Goal: Task Accomplishment & Management: Manage account settings

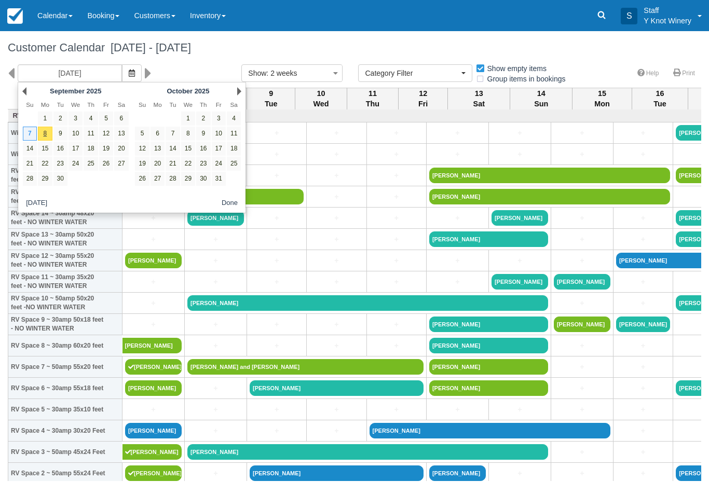
select select
click at [88, 150] on link "18" at bounding box center [91, 149] width 14 height 14
type input "[DATE]"
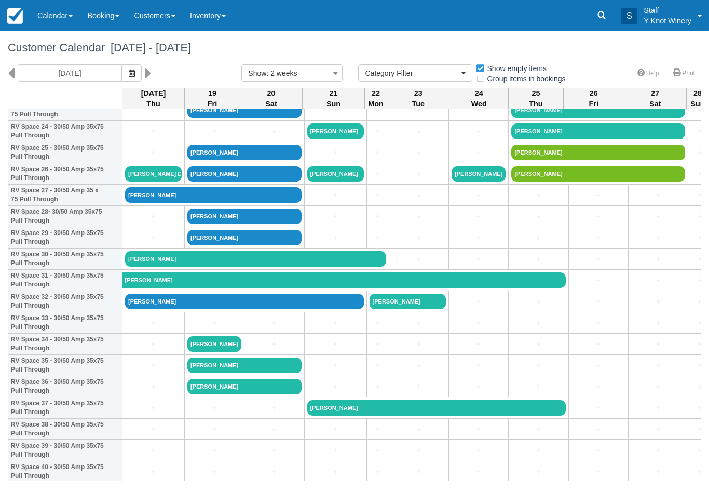
scroll to position [533, 0]
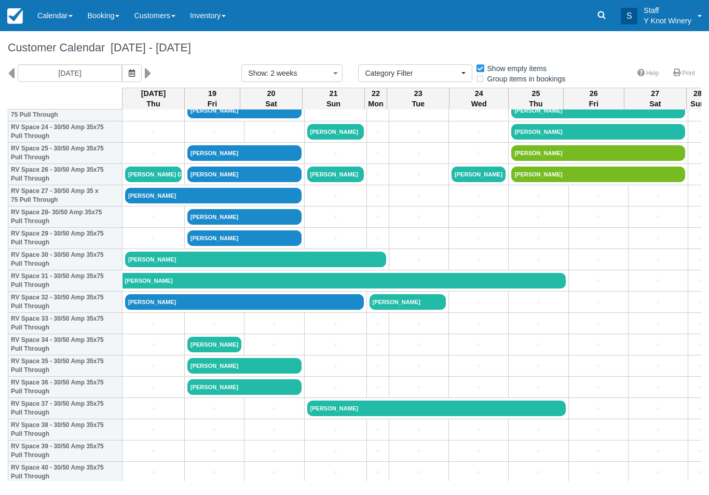
click at [148, 182] on link "Desa Rae Dance Kauff" at bounding box center [153, 175] width 57 height 16
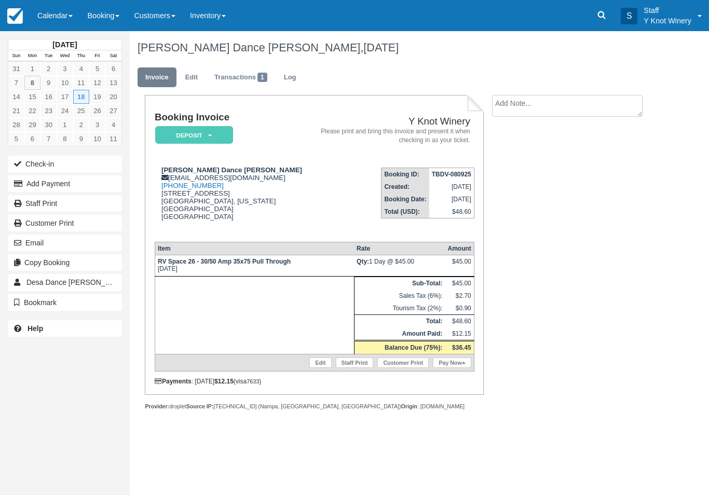
click at [196, 78] on link "Edit" at bounding box center [191, 77] width 28 height 20
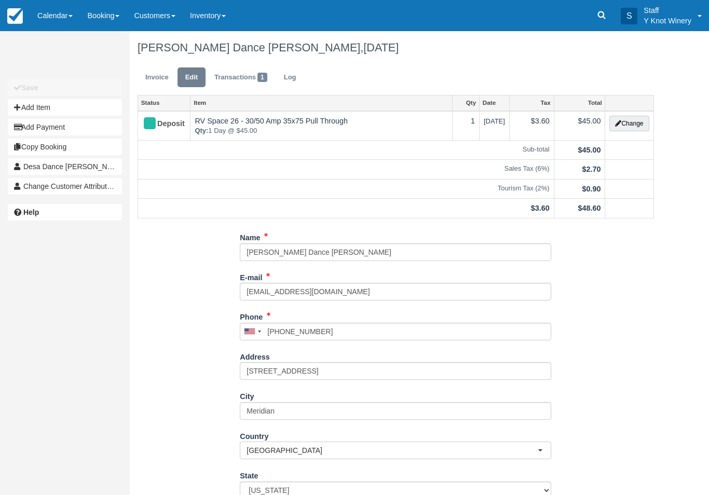
click at [629, 124] on button "Change" at bounding box center [628, 124] width 39 height 16
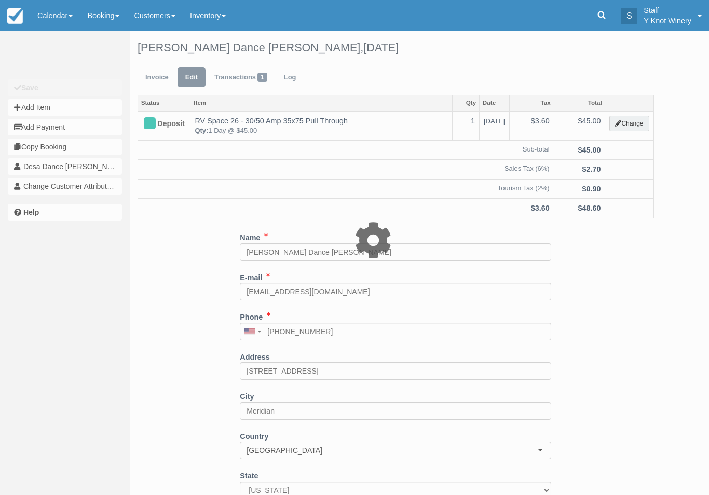
type input "45.00"
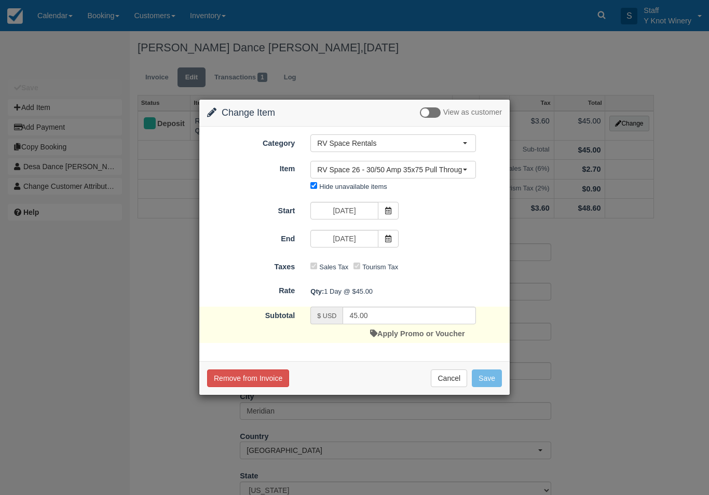
click at [389, 219] on span at bounding box center [388, 211] width 21 height 18
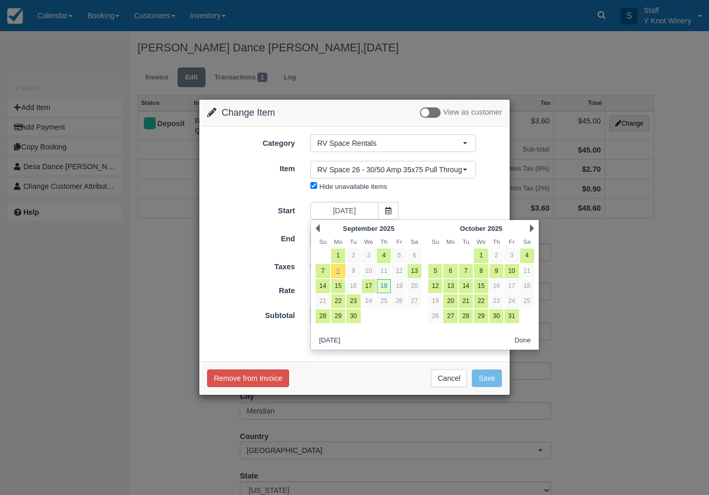
click at [472, 172] on button "RV Space 26 - 30/50 Amp 35x75 Pull Through" at bounding box center [393, 170] width 166 height 18
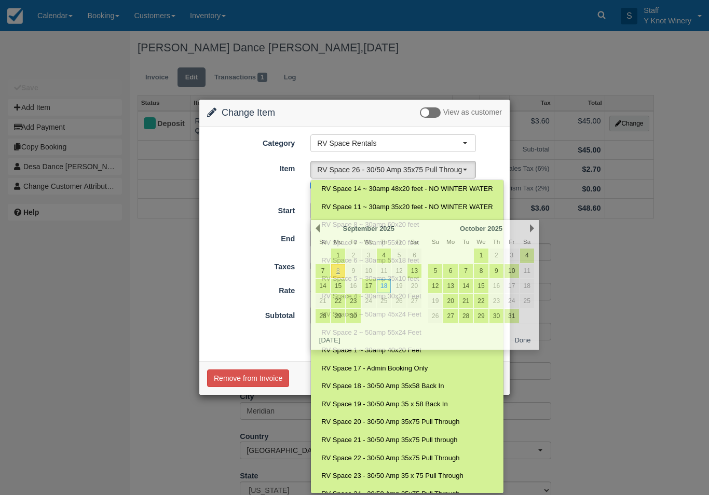
scroll to position [188, 0]
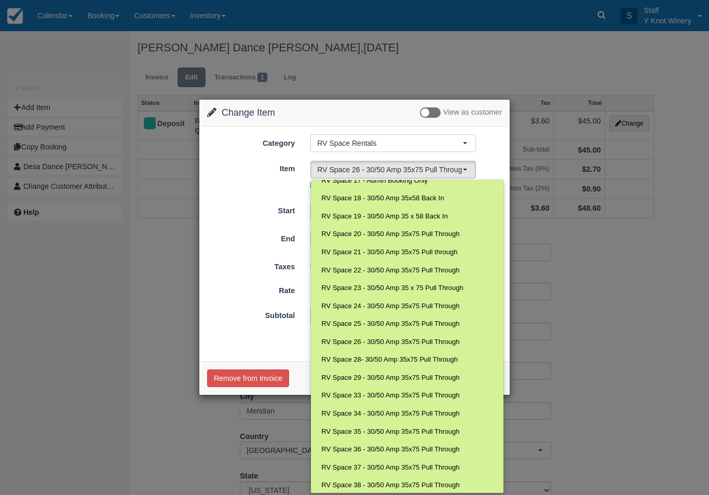
click at [230, 248] on div at bounding box center [354, 247] width 311 height 296
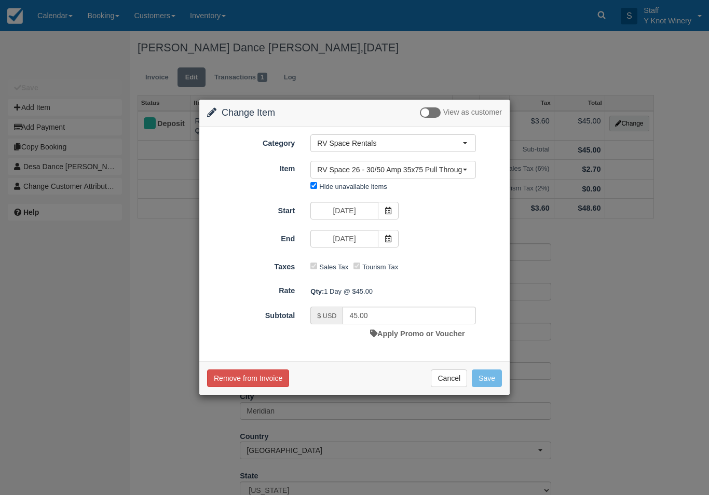
click at [455, 379] on button "Cancel" at bounding box center [449, 379] width 36 height 18
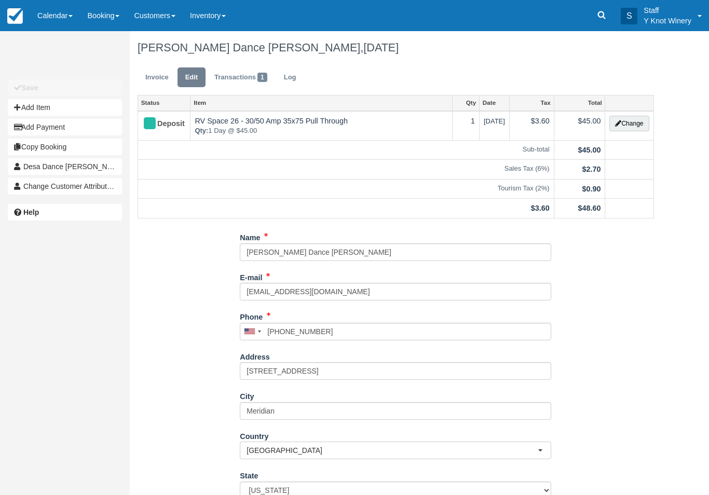
click at [632, 119] on button "Change" at bounding box center [628, 124] width 39 height 16
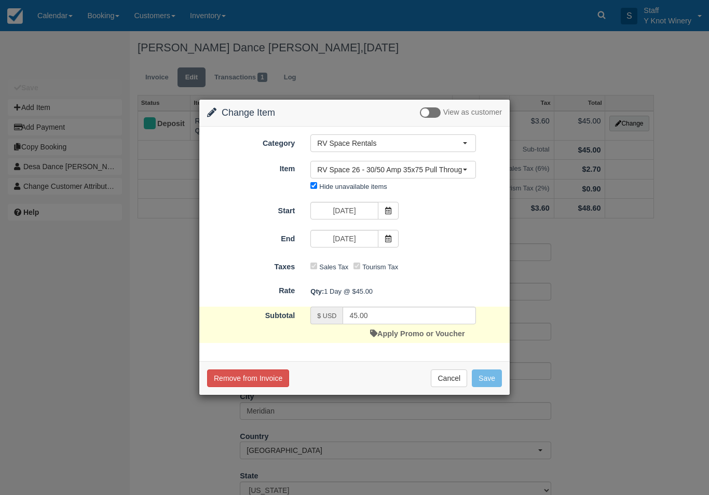
click at [462, 174] on span "RV Space 26 - 30/50 Amp 35x75 Pull Through" at bounding box center [389, 170] width 145 height 10
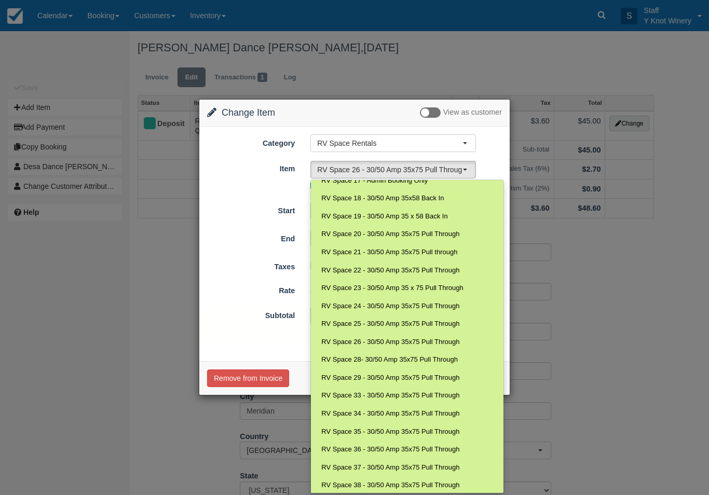
click at [461, 146] on div at bounding box center [354, 247] width 311 height 296
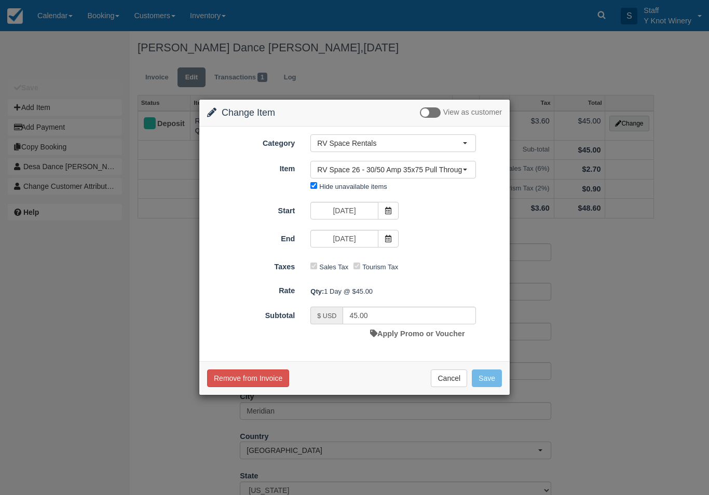
click at [388, 209] on icon at bounding box center [388, 210] width 7 height 7
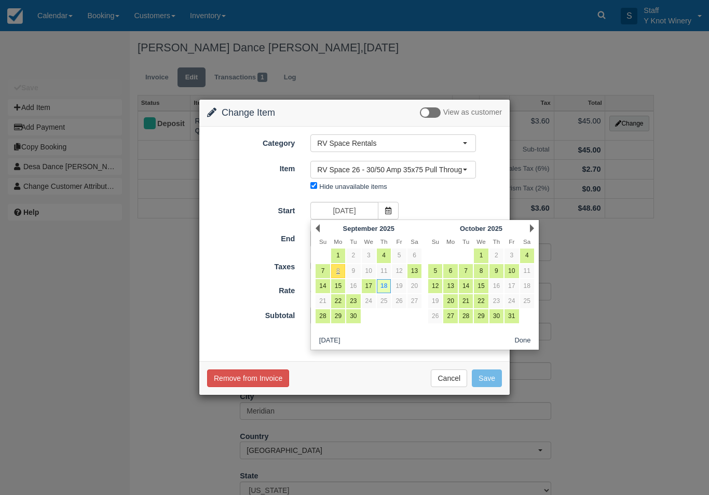
click at [382, 220] on div "Prev September 2025 Su Mo Tu We Th Fr Sa 1 2 3 4 5 6 7 8 9 10 11 12 13 14 15 16…" at bounding box center [424, 285] width 229 height 131
click at [391, 215] on span at bounding box center [388, 211] width 21 height 18
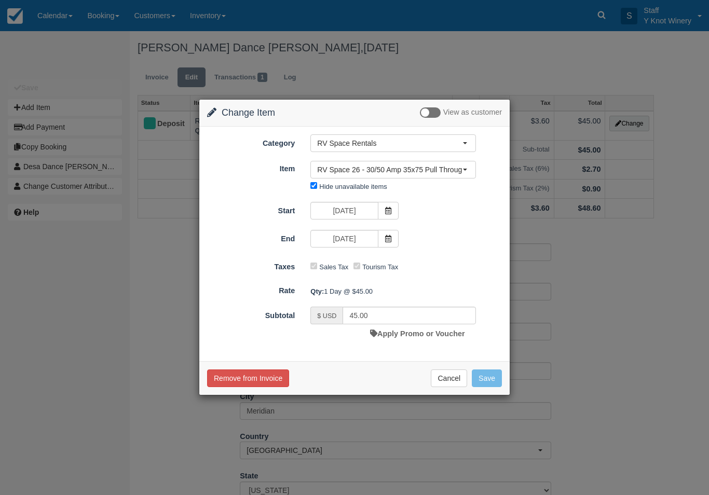
click at [460, 146] on span "RV Space Rentals" at bounding box center [389, 143] width 145 height 10
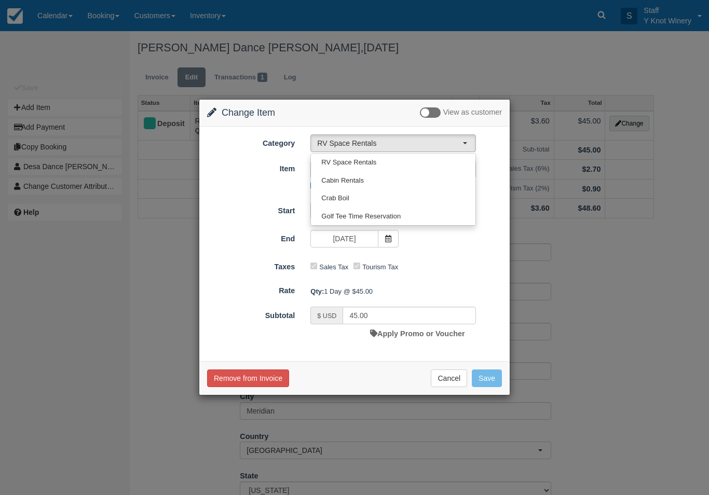
click at [506, 173] on div at bounding box center [354, 247] width 311 height 296
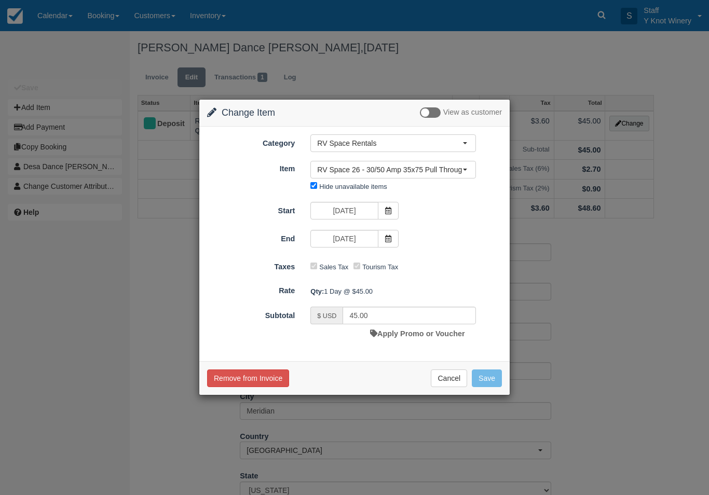
click at [458, 174] on span "RV Space 26 - 30/50 Amp 35x75 Pull Through" at bounding box center [389, 170] width 145 height 10
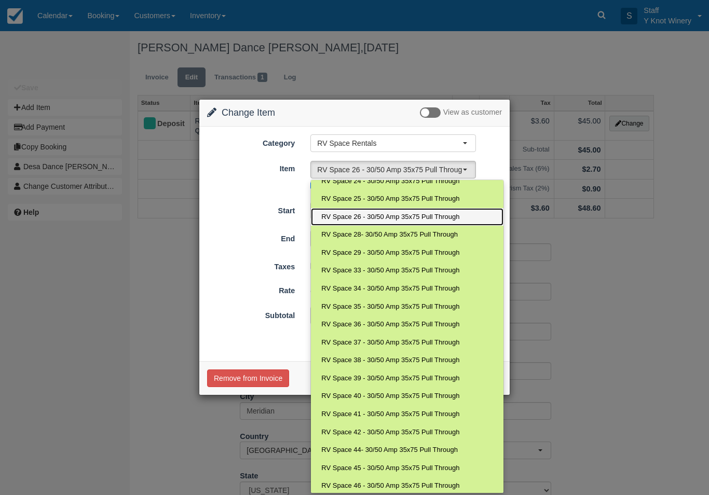
scroll to position [312, 0]
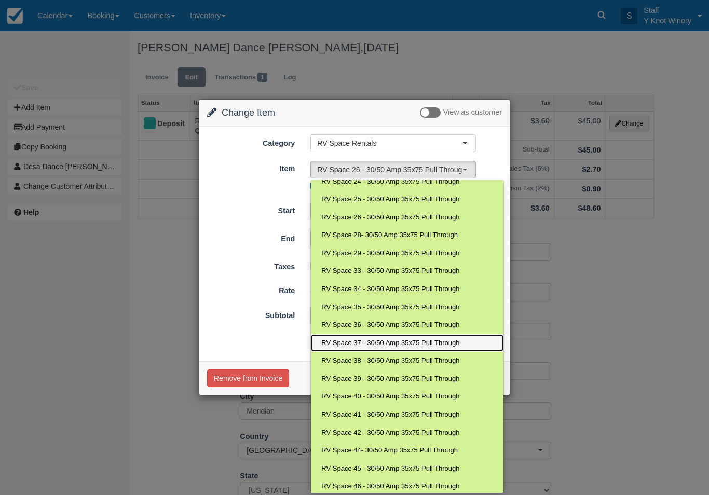
click at [367, 338] on span "RV Space 37 - 30/50 Amp 35x75 Pull Through" at bounding box center [390, 343] width 138 height 10
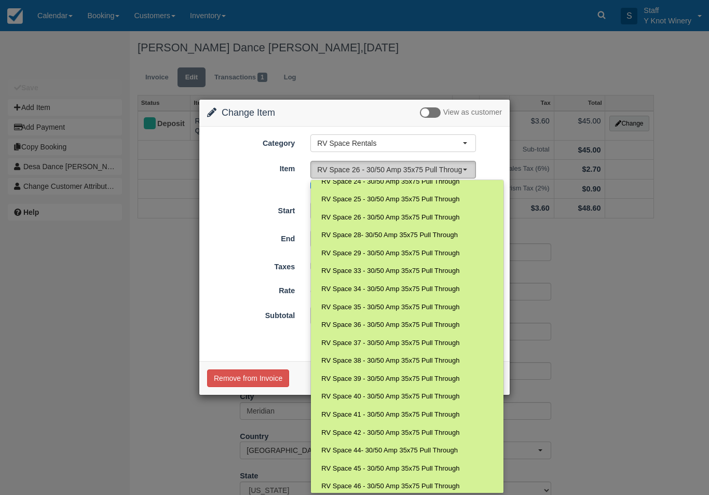
select select "89"
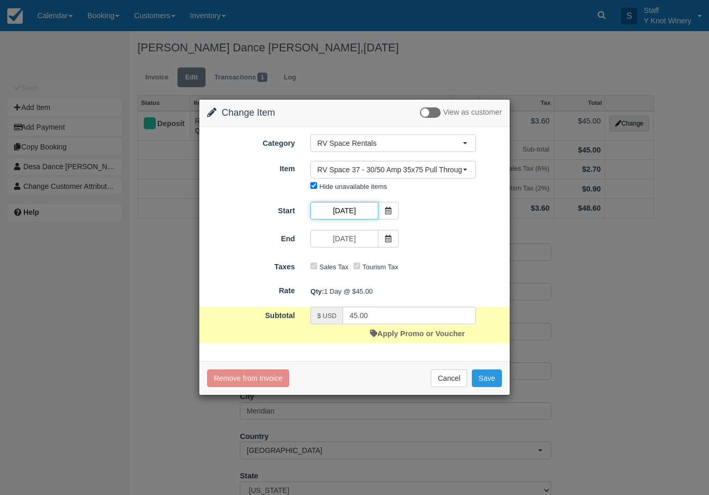
click at [377, 214] on input "09/18/25" at bounding box center [343, 211] width 67 height 18
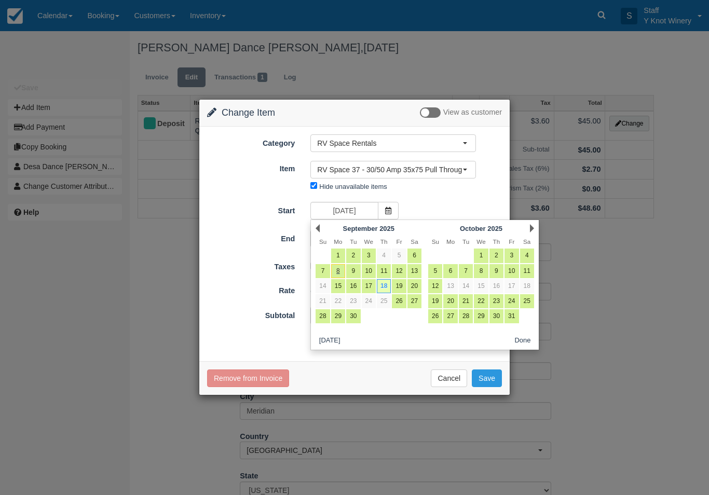
click at [341, 287] on link "15" at bounding box center [338, 286] width 14 height 14
type input "09/15/25"
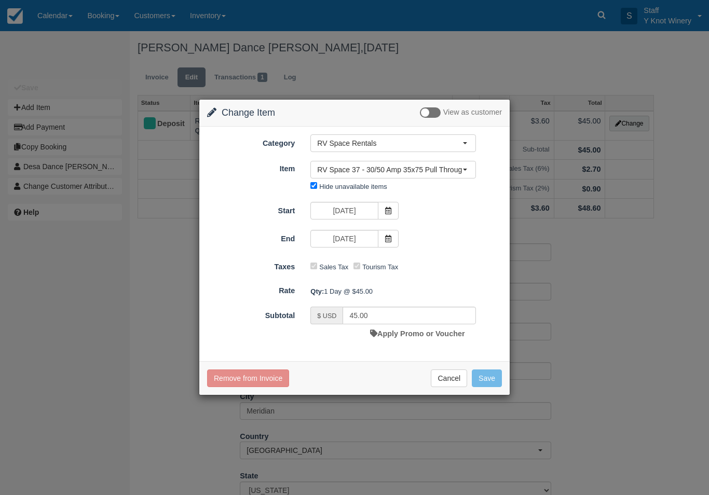
type input "180.00"
click at [386, 245] on span at bounding box center [388, 239] width 21 height 18
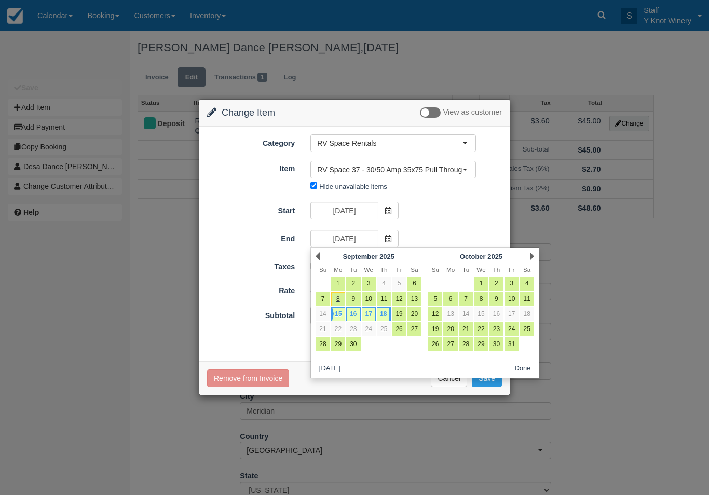
click at [369, 313] on link "17" at bounding box center [369, 314] width 14 height 14
type input "09/17/25"
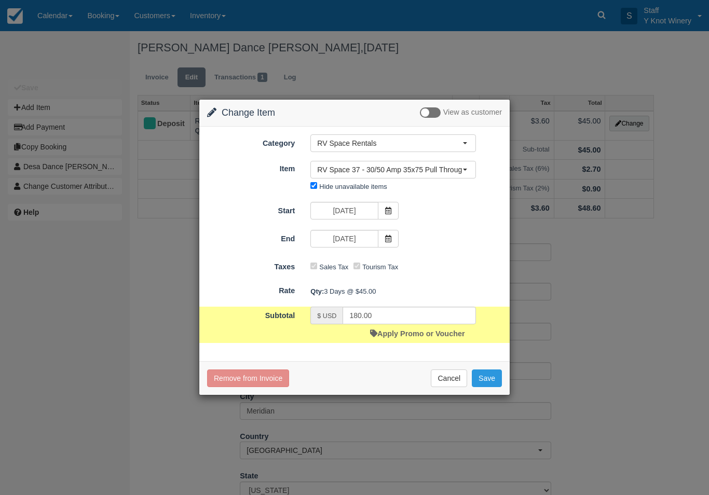
type input "135.00"
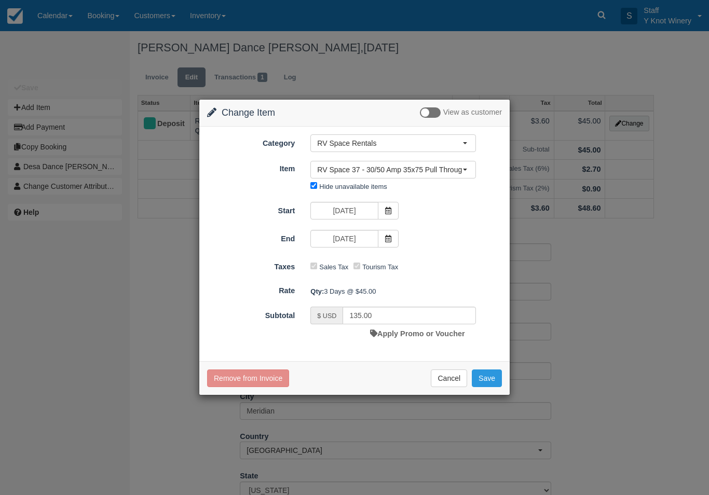
click at [493, 379] on button "Save" at bounding box center [487, 379] width 30 height 18
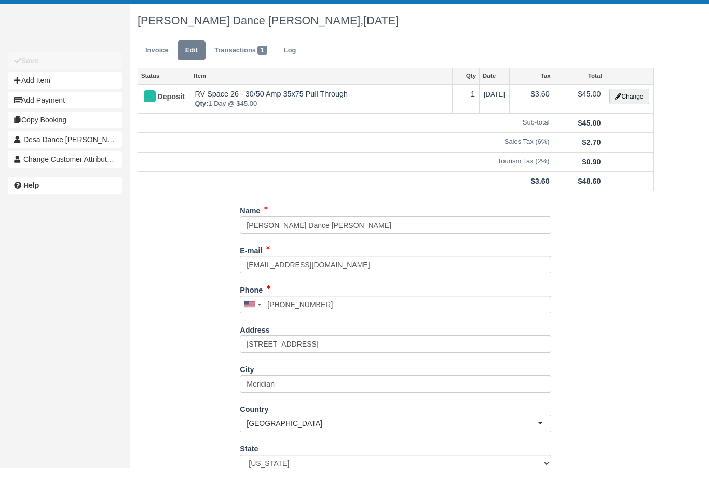
scroll to position [58, 0]
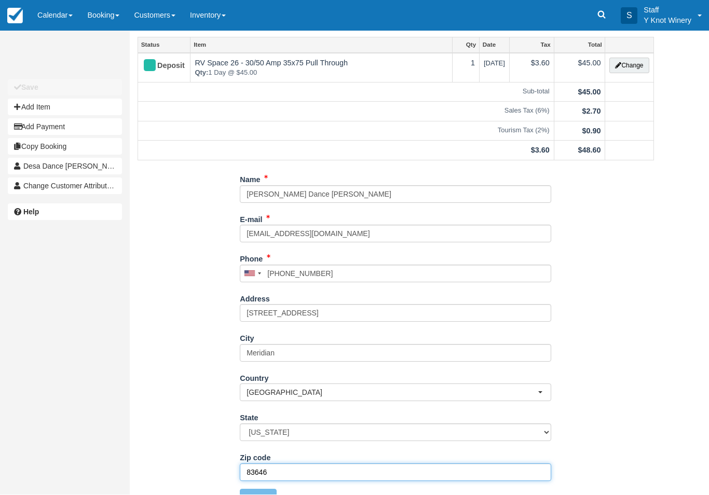
click at [303, 470] on input "83646" at bounding box center [395, 473] width 311 height 18
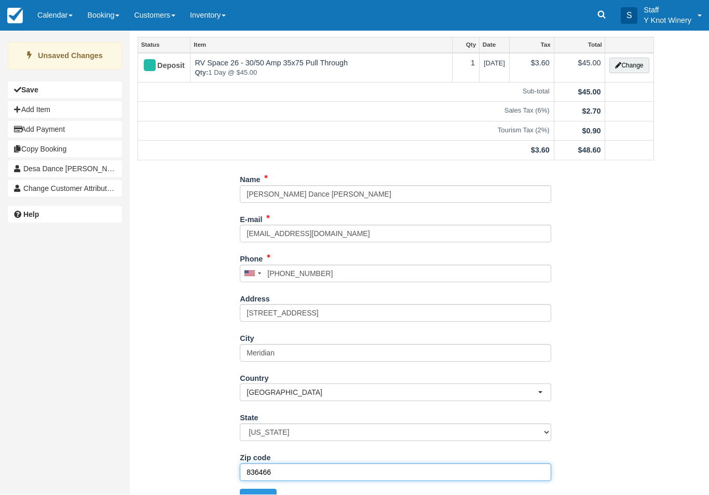
type input "836466"
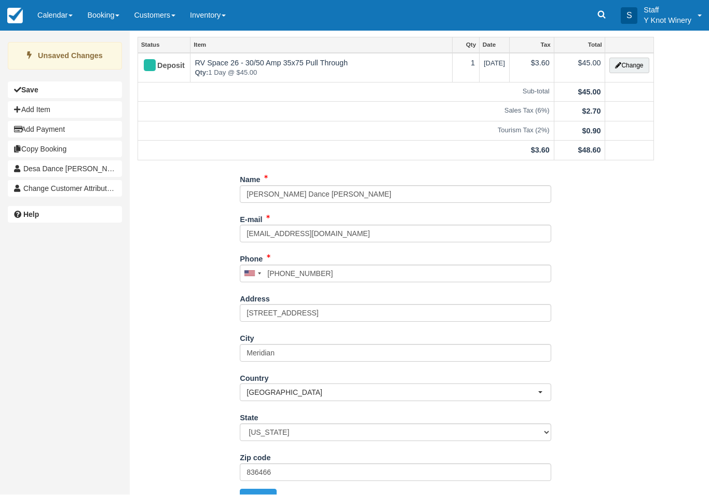
click at [177, 379] on div "Name Desa Rae Dance Kauffman E-mail desak6065@gmail.com Did you mean ? Phone Un…" at bounding box center [396, 343] width 532 height 344
click at [260, 495] on button "Update" at bounding box center [258, 498] width 37 height 18
type input "[PHONE_NUMBER]"
click at [69, 19] on link "Calendar" at bounding box center [55, 15] width 50 height 31
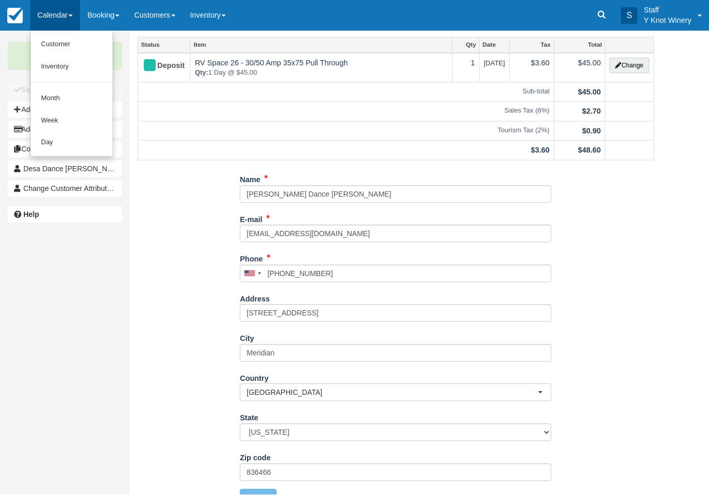
click at [47, 46] on link "Customer" at bounding box center [72, 45] width 82 height 22
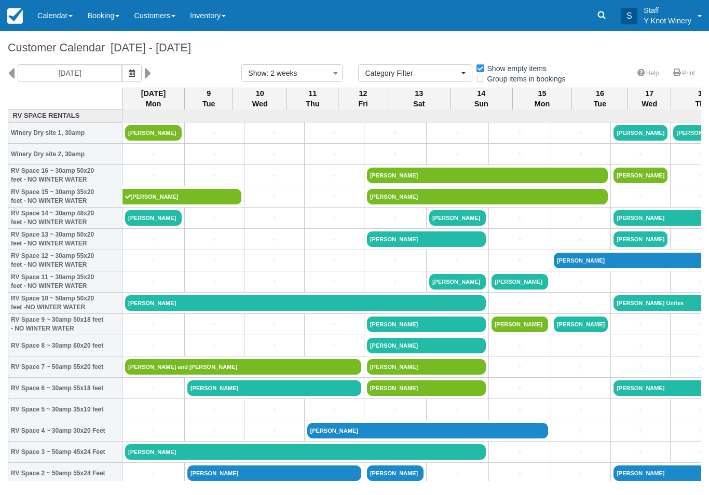
select select
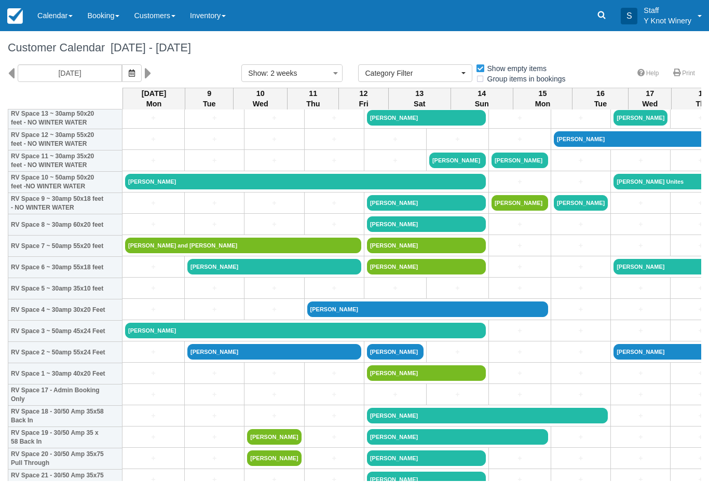
scroll to position [122, 0]
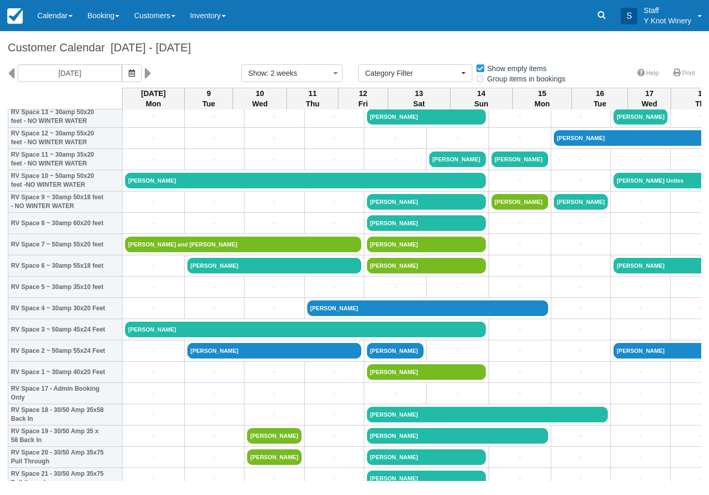
click at [129, 73] on icon "button" at bounding box center [132, 73] width 6 height 7
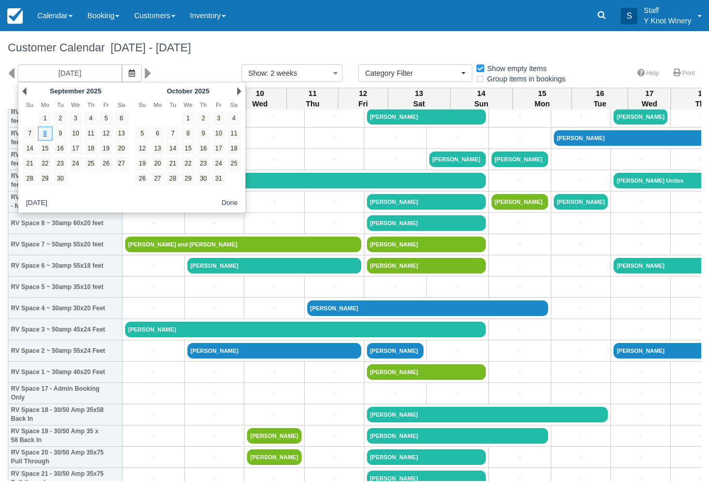
click at [122, 80] on button "button" at bounding box center [132, 73] width 20 height 18
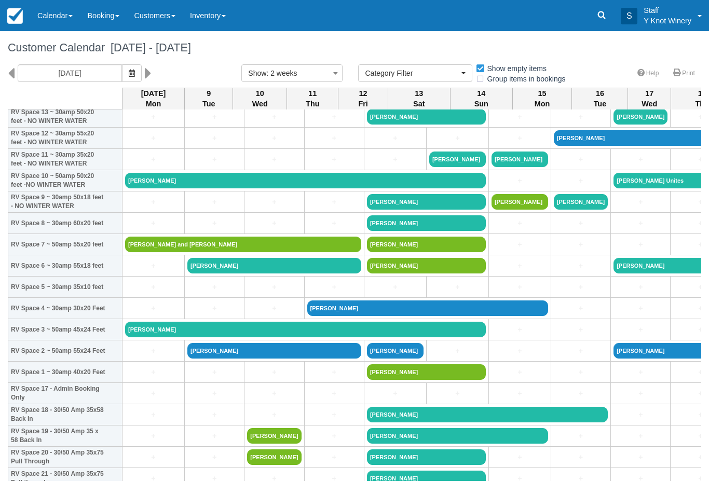
click at [129, 74] on icon "button" at bounding box center [132, 73] width 6 height 7
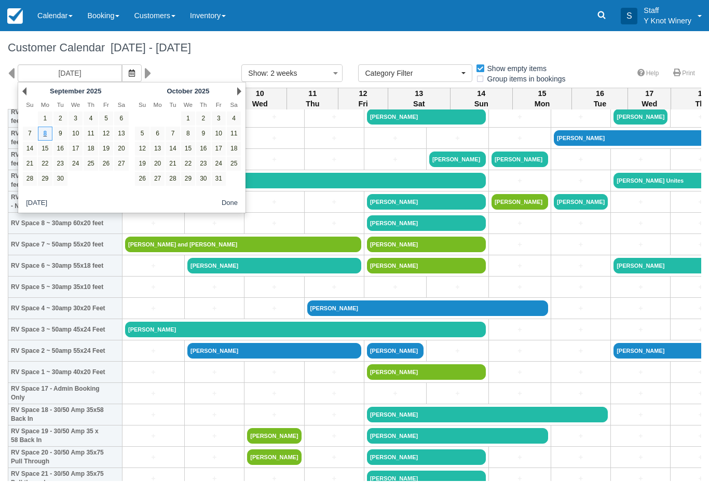
click at [44, 142] on link "15" at bounding box center [45, 149] width 14 height 14
type input "[DATE]"
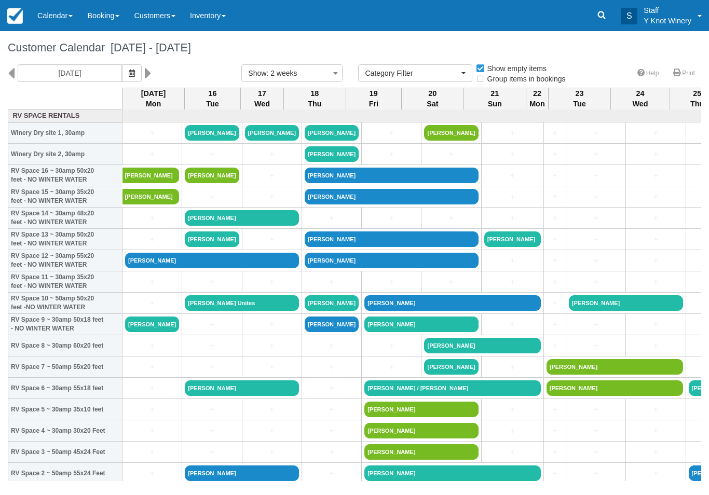
select select
click at [129, 73] on icon "button" at bounding box center [132, 73] width 6 height 7
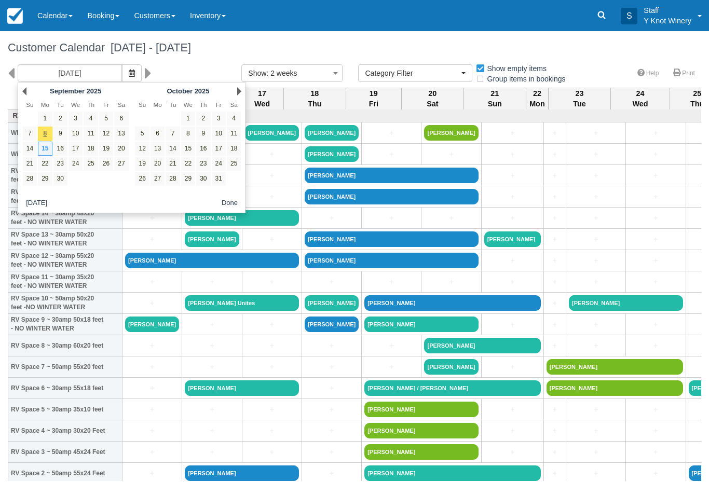
click at [30, 136] on link "7" at bounding box center [30, 134] width 14 height 14
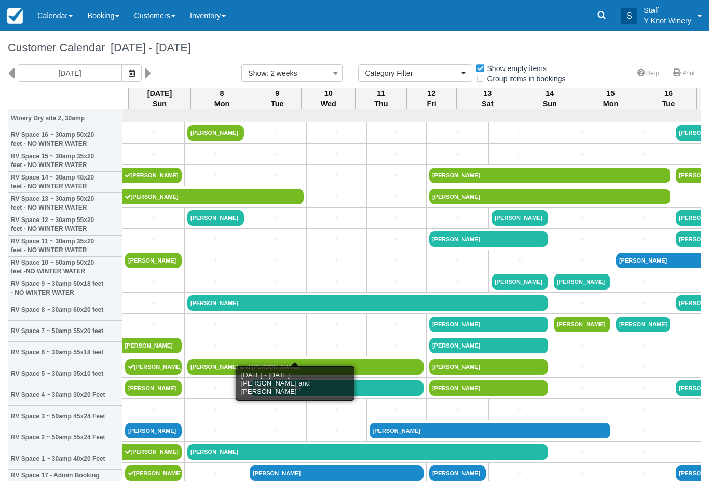
scroll to position [36, -6]
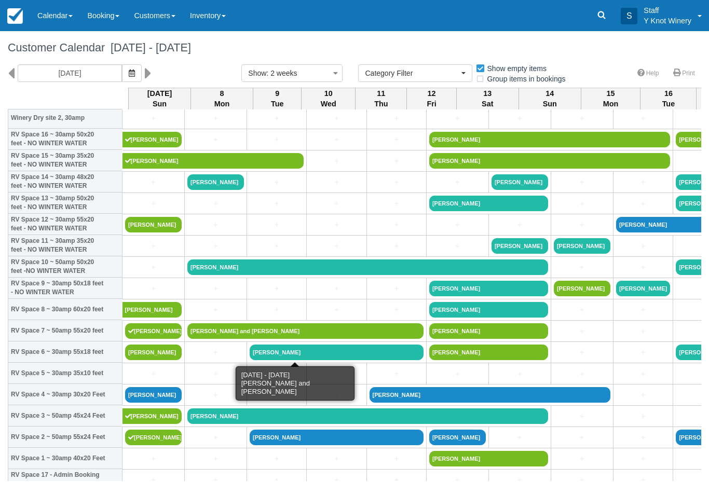
scroll to position [36, -6]
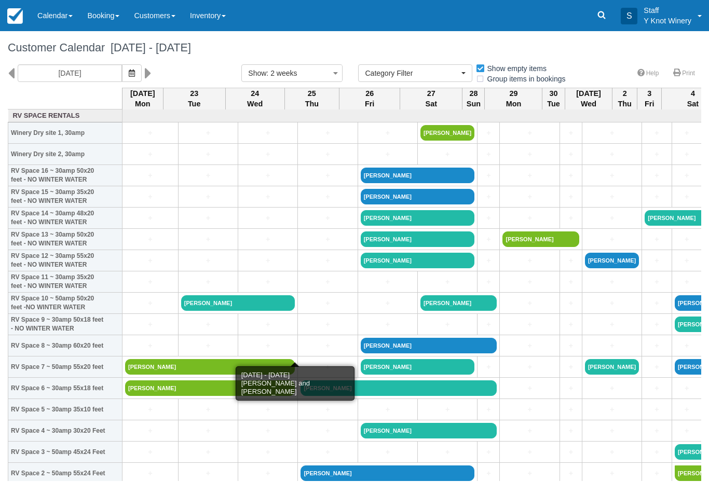
type input "10/07/25"
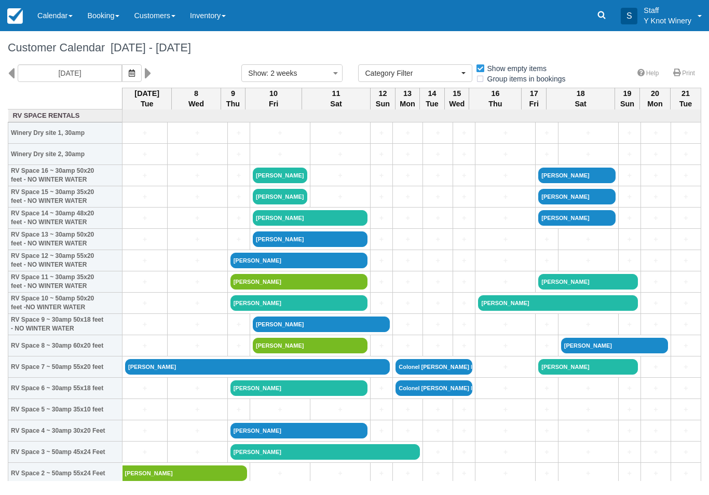
click at [49, 16] on link "Calendar" at bounding box center [55, 15] width 50 height 31
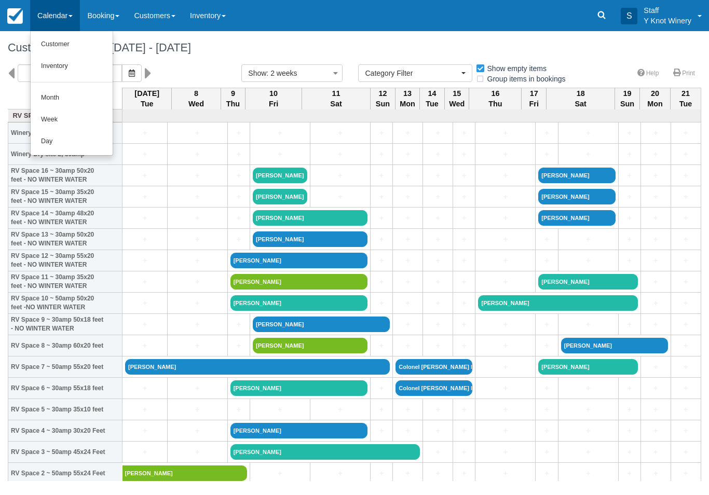
click at [74, 43] on link "Customer" at bounding box center [72, 45] width 82 height 22
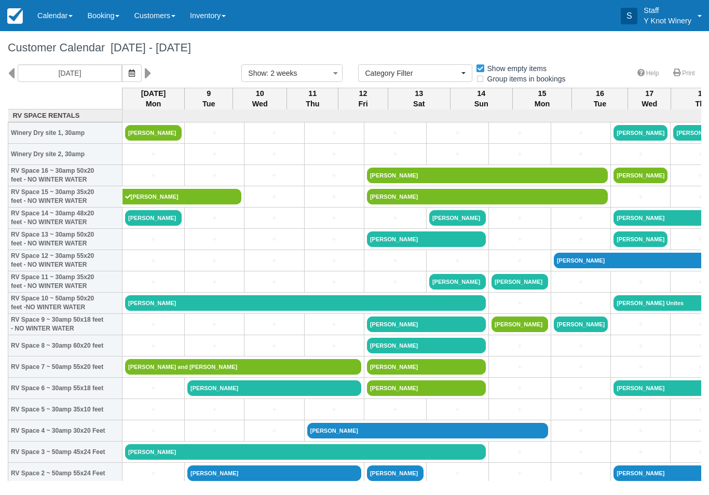
select select
click at [122, 79] on button "button" at bounding box center [132, 73] width 20 height 18
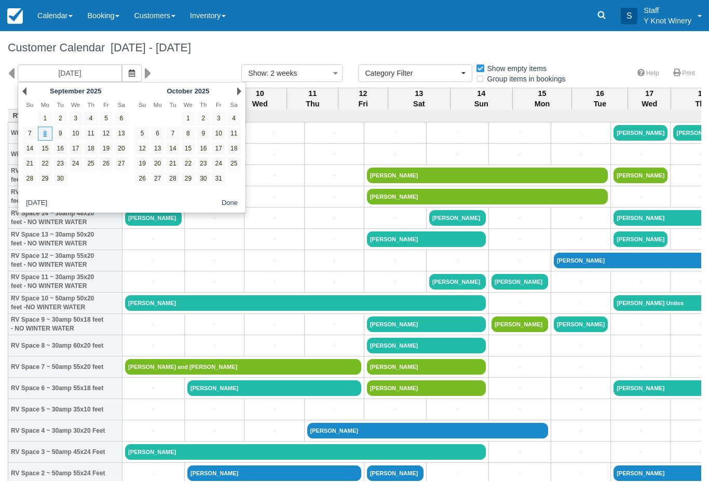
click at [25, 93] on link "Prev" at bounding box center [24, 91] width 4 height 8
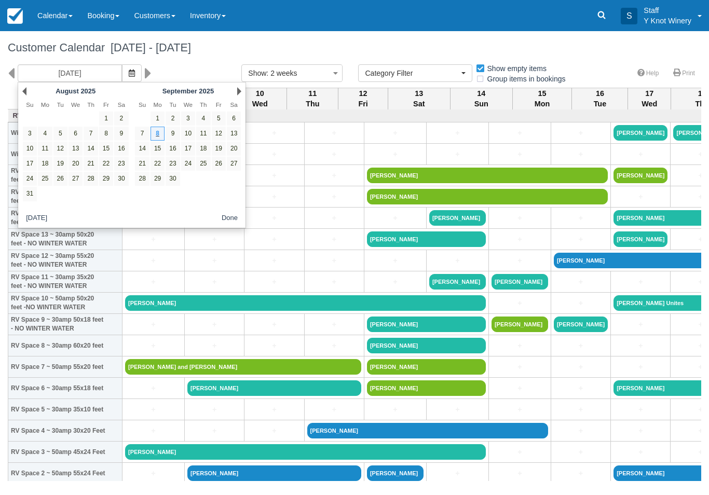
click at [158, 137] on link "8" at bounding box center [158, 134] width 14 height 14
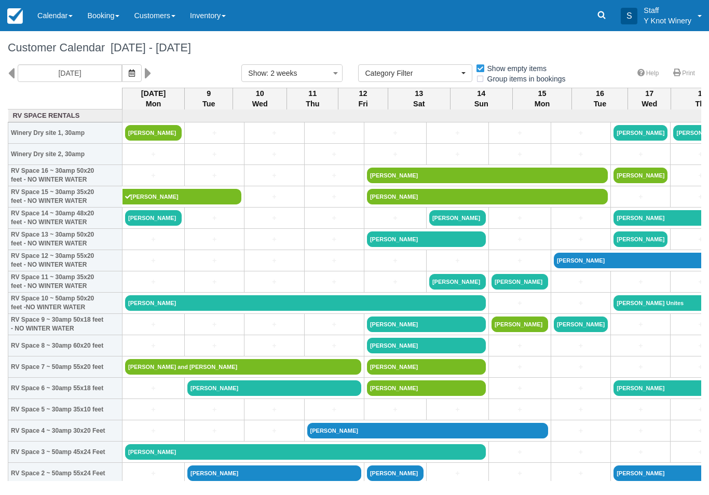
click at [122, 69] on button "button" at bounding box center [132, 73] width 20 height 18
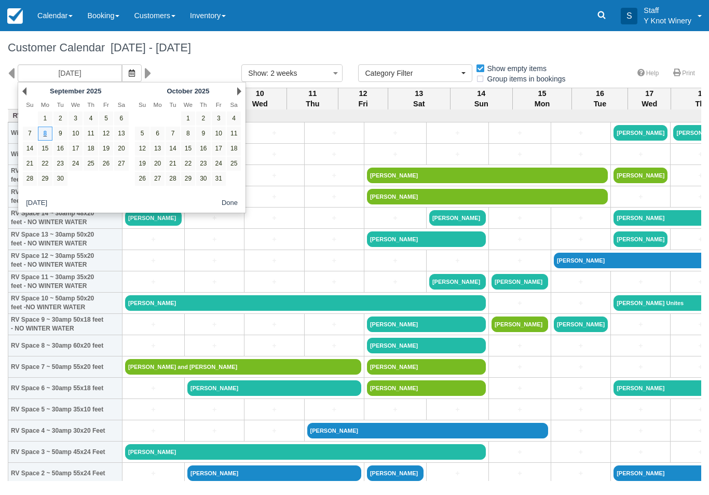
click at [29, 134] on link "7" at bounding box center [30, 134] width 14 height 14
type input "09/07/25"
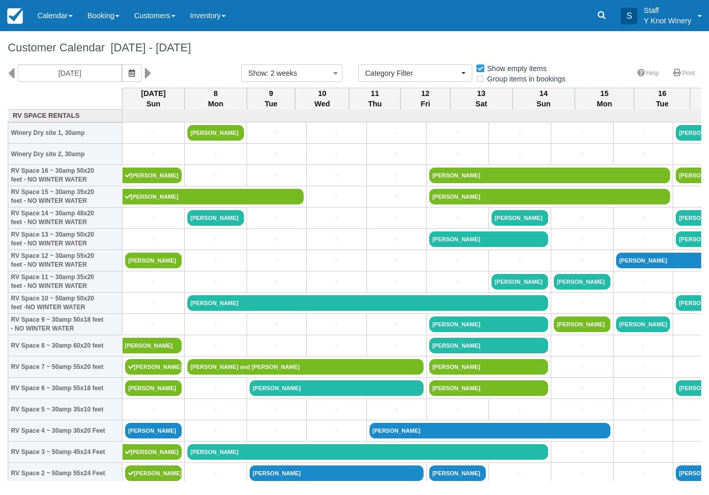
click at [361, 311] on link "[PERSON_NAME]" at bounding box center [367, 303] width 361 height 16
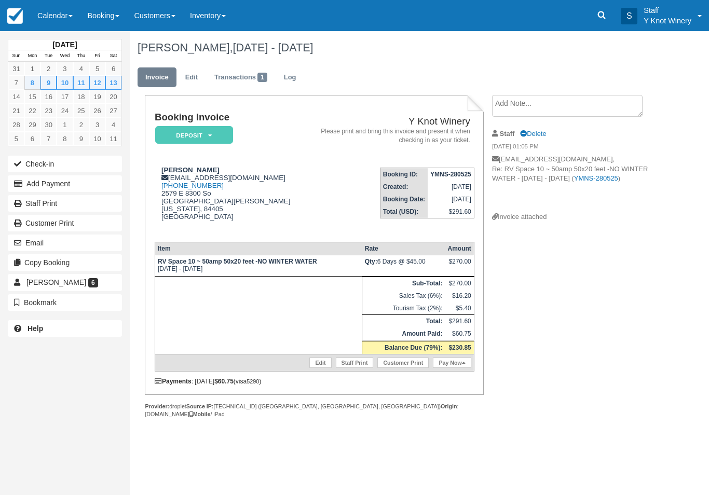
click at [83, 185] on button "Add Payment" at bounding box center [65, 183] width 114 height 17
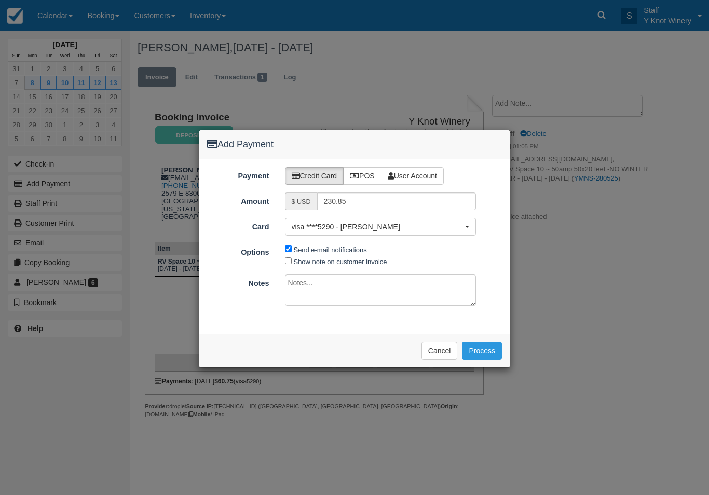
click at [441, 357] on button "Cancel" at bounding box center [439, 351] width 36 height 18
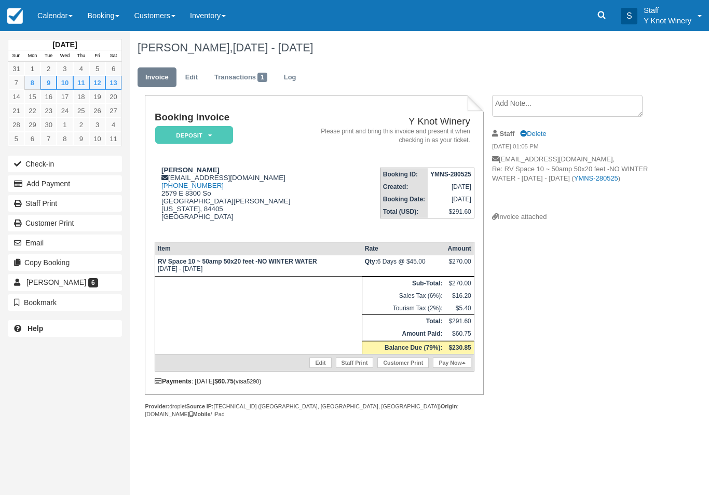
click at [63, 16] on link "Calendar" at bounding box center [55, 15] width 50 height 31
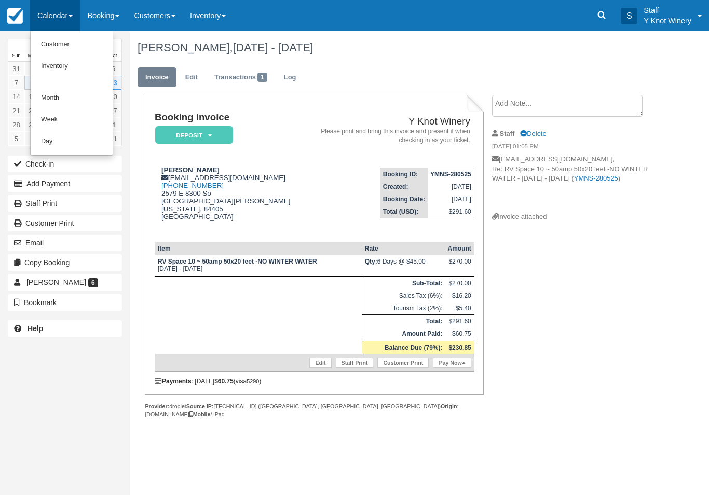
click at [53, 40] on link "Customer" at bounding box center [72, 45] width 82 height 22
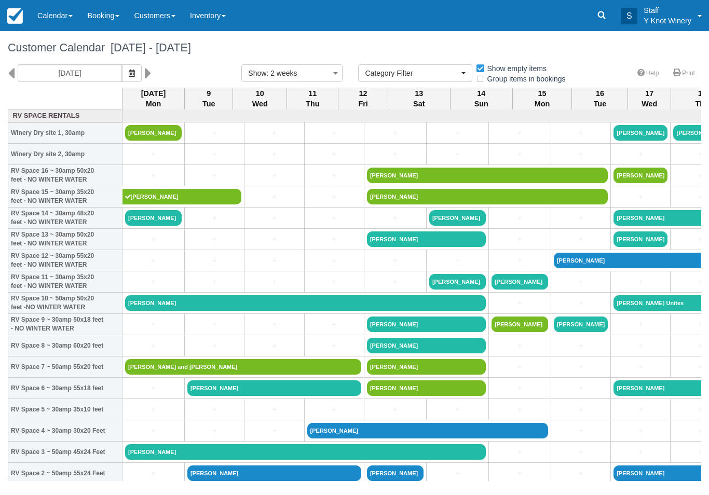
select select
